Goal: Transaction & Acquisition: Purchase product/service

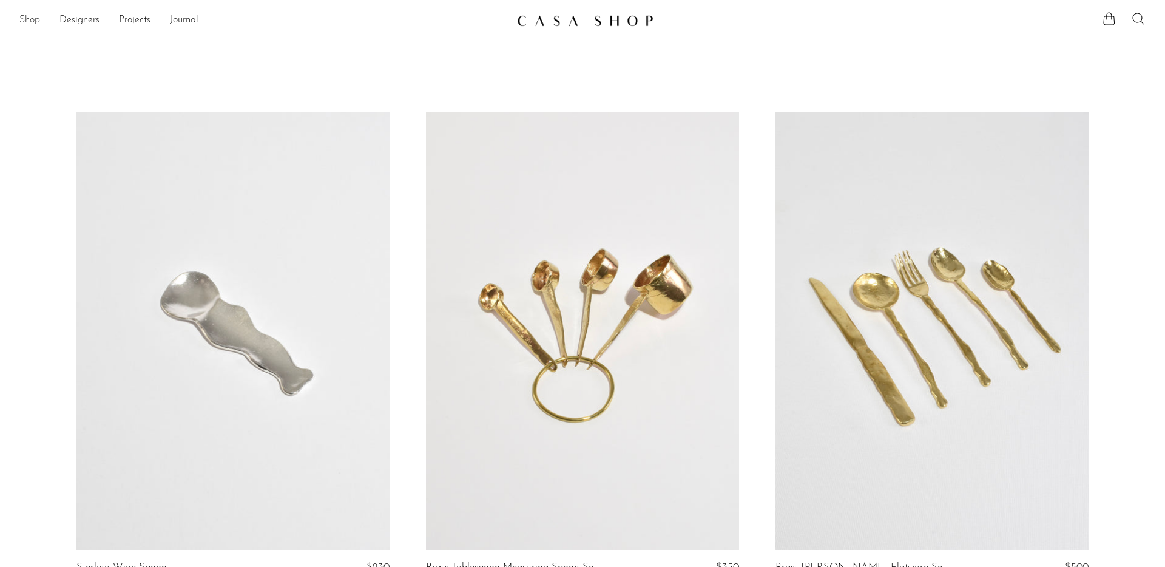
click at [31, 18] on link "Shop" at bounding box center [29, 21] width 21 height 16
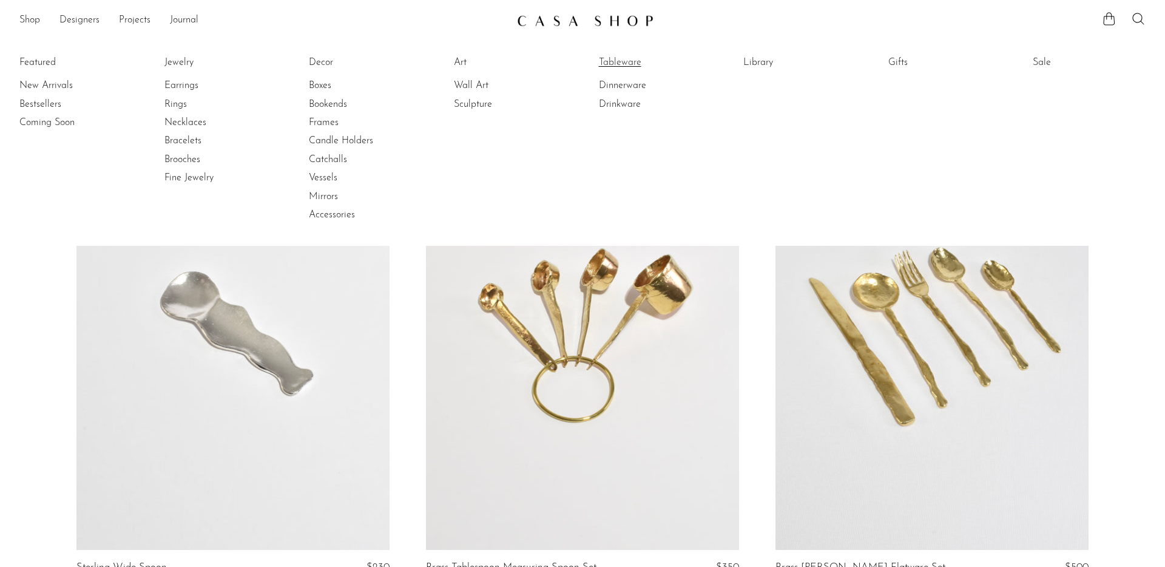
click at [623, 62] on link "Tableware" at bounding box center [644, 62] width 91 height 13
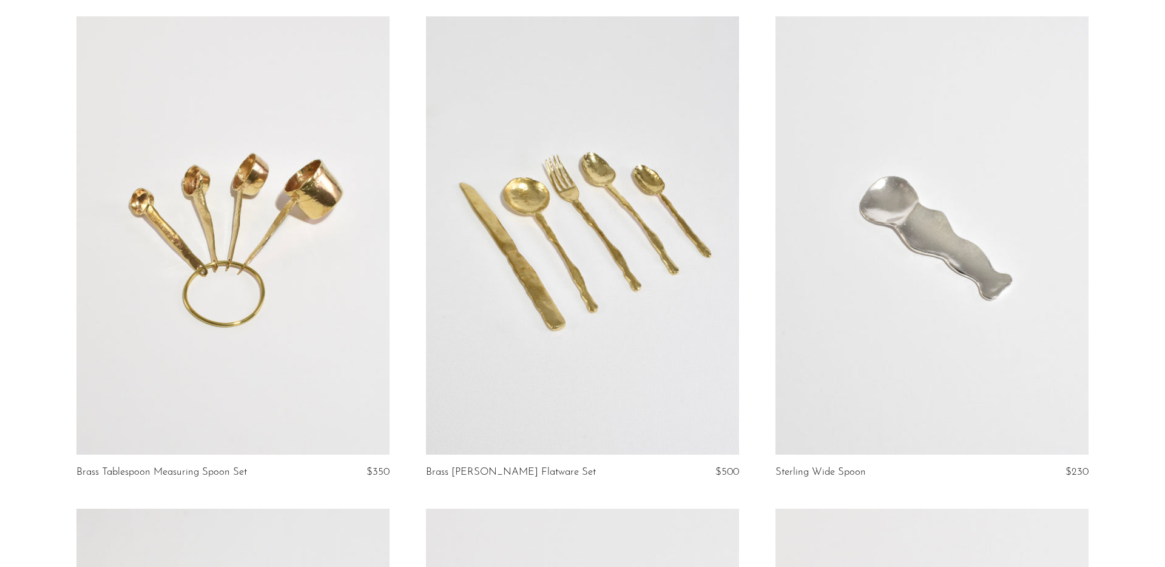
scroll to position [123, 0]
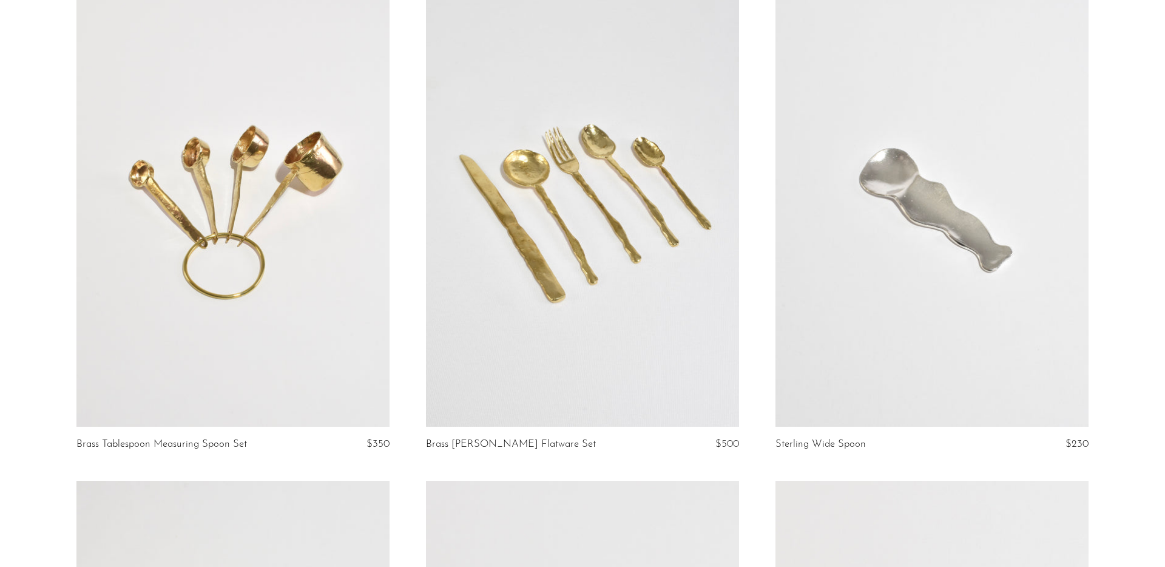
click at [483, 268] on link at bounding box center [582, 207] width 313 height 438
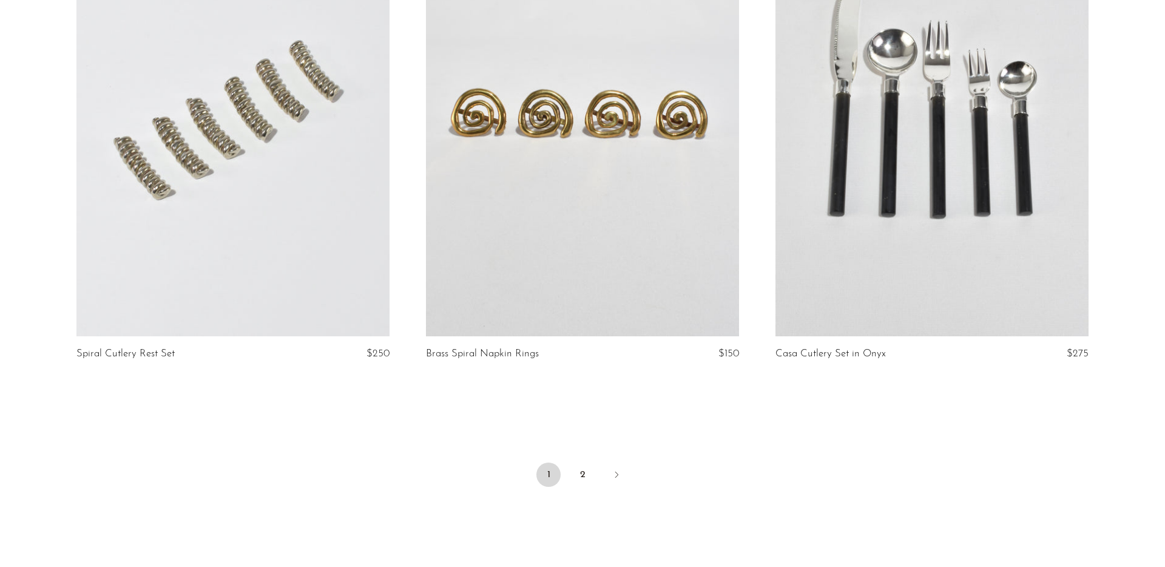
scroll to position [5626, 0]
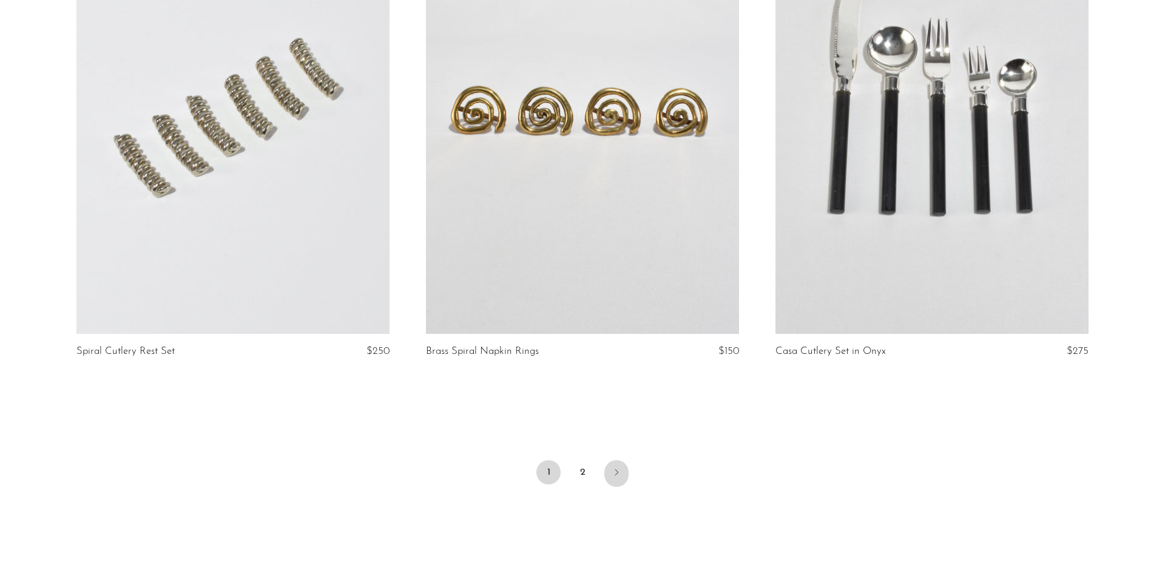
click at [616, 476] on icon "Next" at bounding box center [616, 472] width 10 height 10
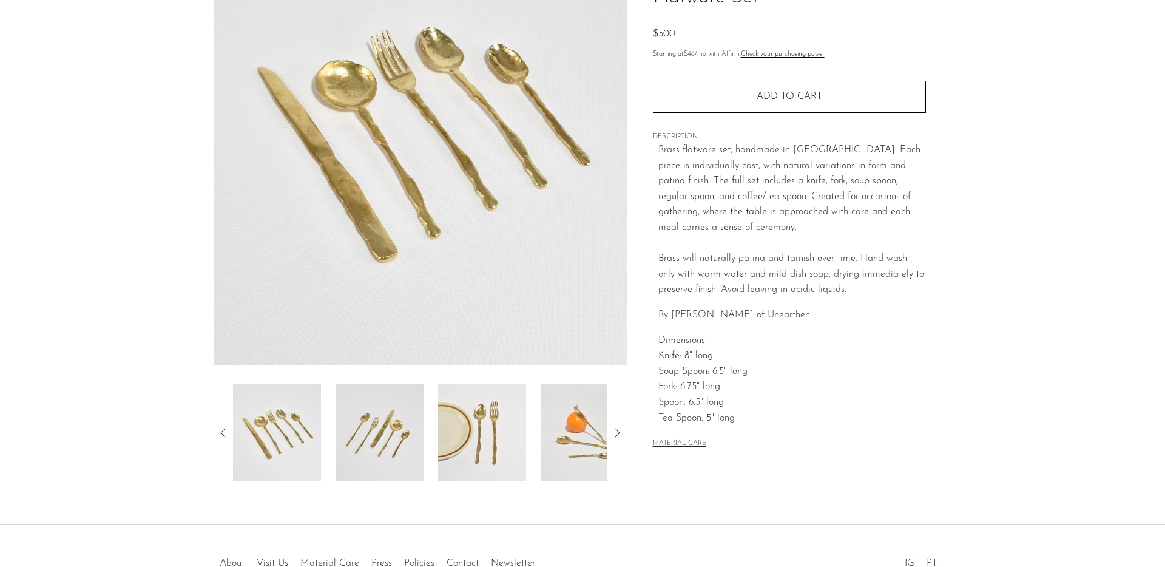
scroll to position [156, 0]
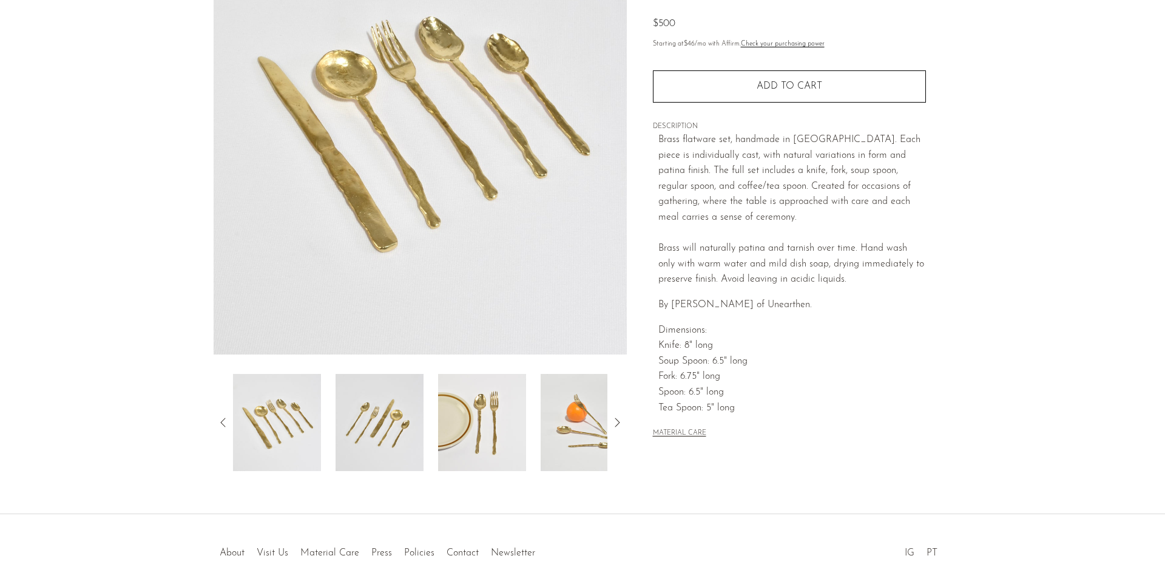
click at [614, 429] on icon at bounding box center [617, 422] width 15 height 15
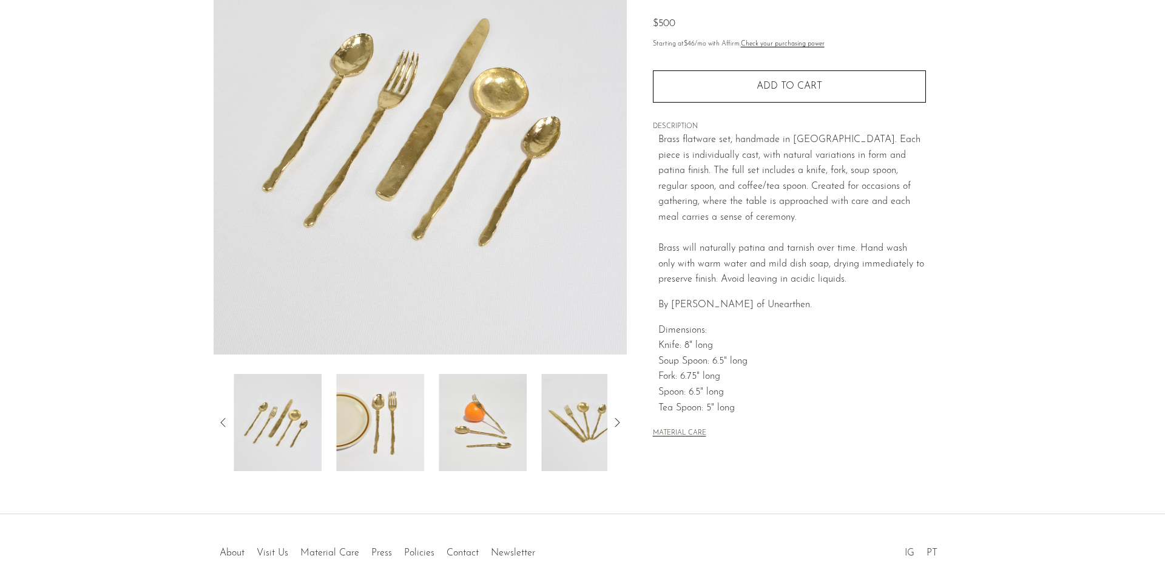
click at [614, 429] on icon at bounding box center [617, 422] width 15 height 15
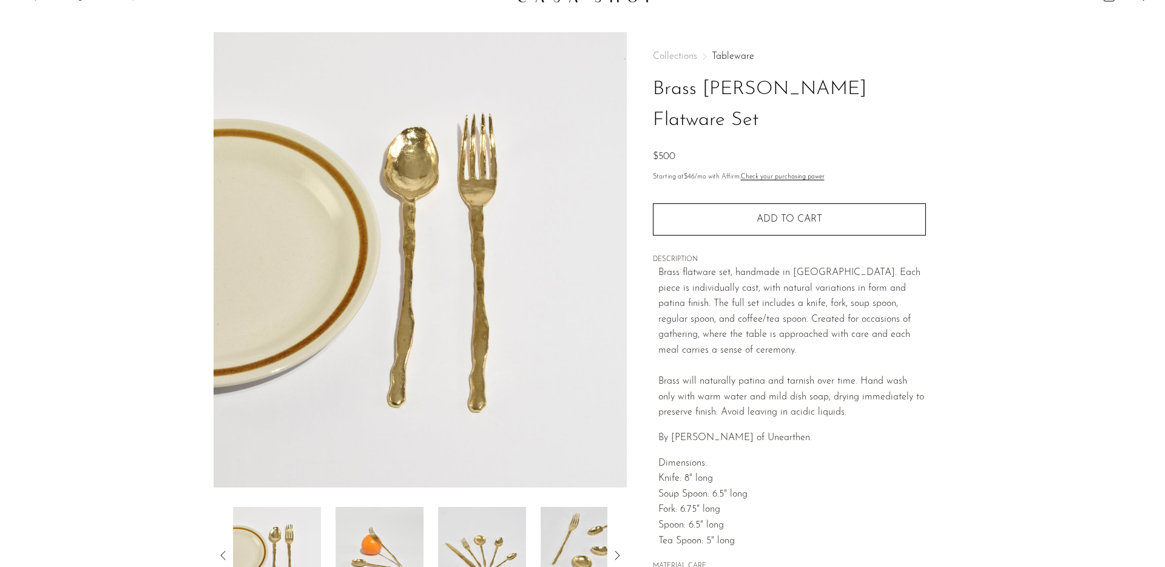
scroll to position [0, 0]
